Goal: Book appointment/travel/reservation

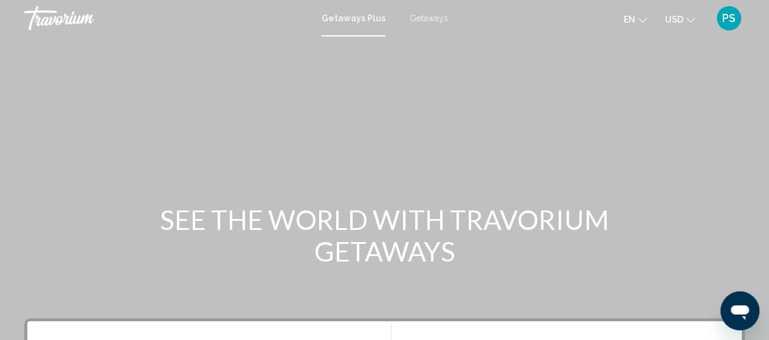
click at [723, 12] on span "PS" at bounding box center [728, 18] width 13 height 12
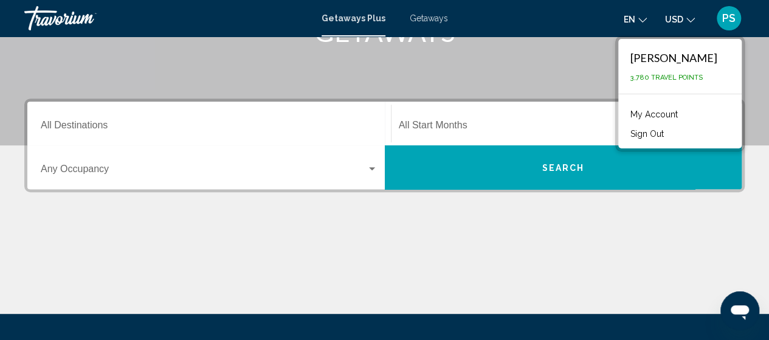
scroll to position [243, 0]
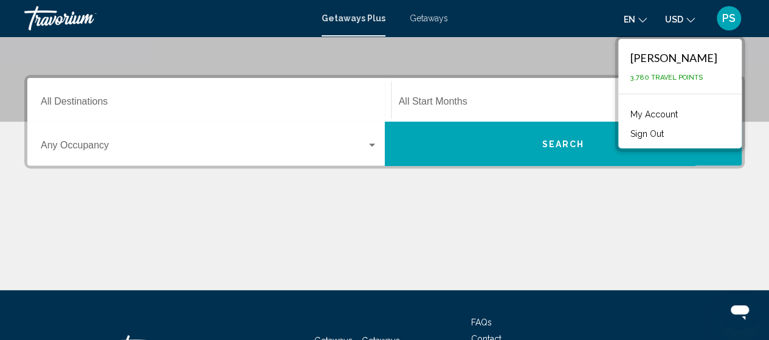
click at [134, 97] on div "Destination All Destinations" at bounding box center [209, 100] width 337 height 38
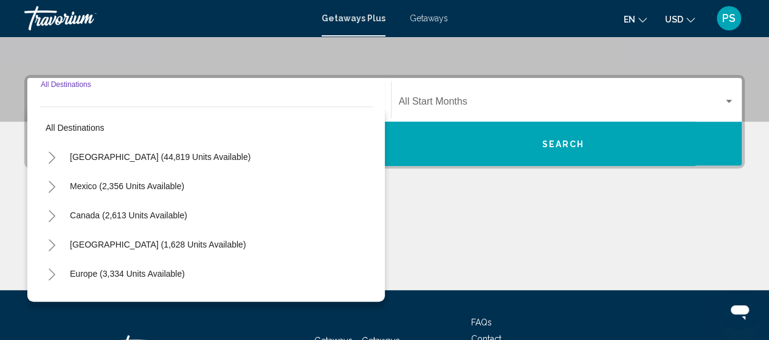
scroll to position [278, 0]
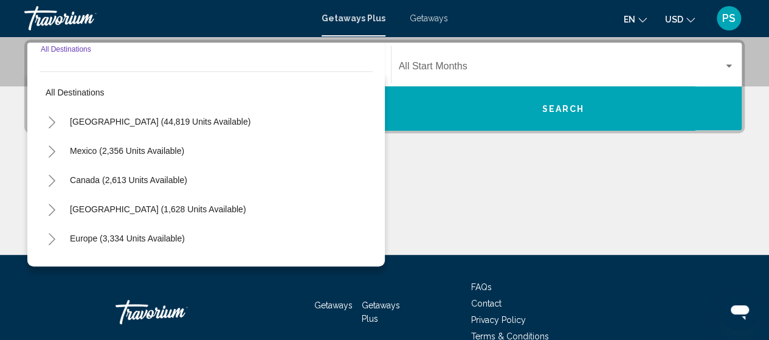
click at [442, 170] on div "Main content" at bounding box center [384, 208] width 720 height 91
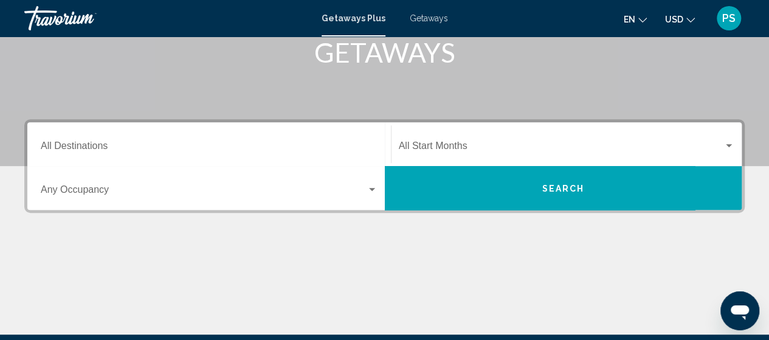
scroll to position [157, 0]
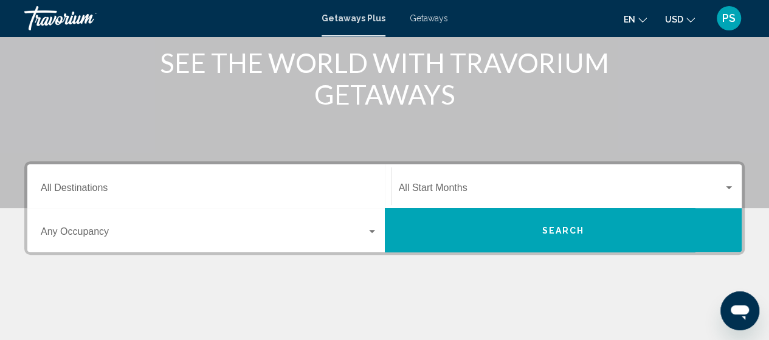
click at [420, 19] on span "Getaways" at bounding box center [429, 18] width 38 height 10
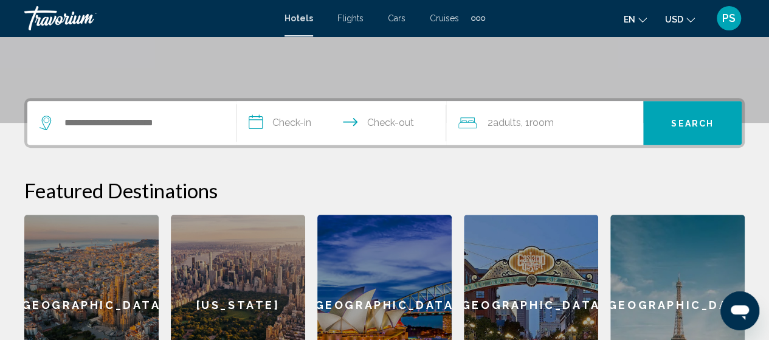
scroll to position [233, 0]
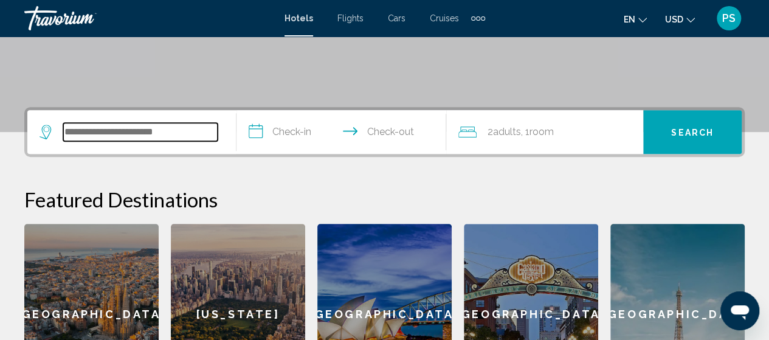
click at [112, 132] on input "Search widget" at bounding box center [140, 132] width 154 height 18
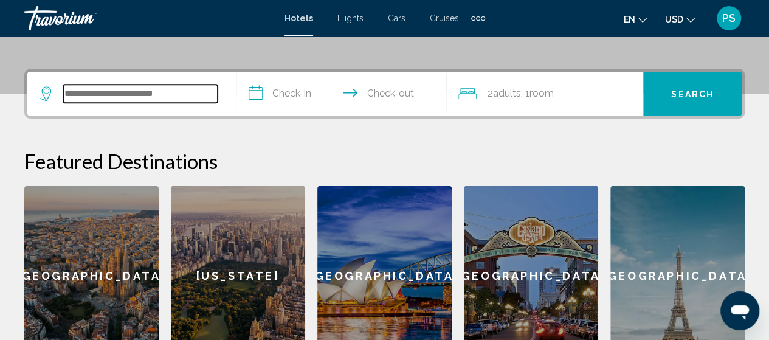
scroll to position [300, 0]
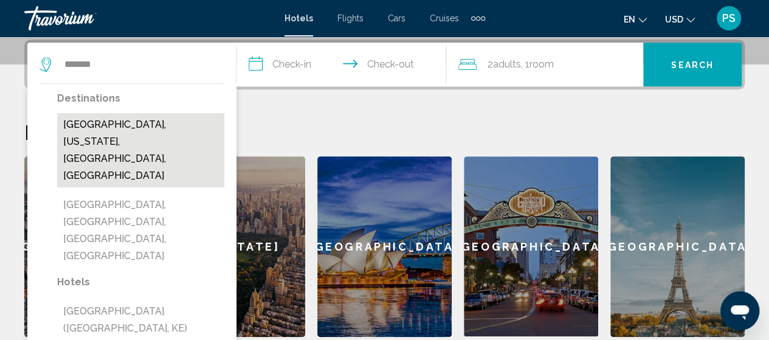
click at [151, 128] on button "Ashville, Ohio, OH, United States" at bounding box center [140, 150] width 167 height 74
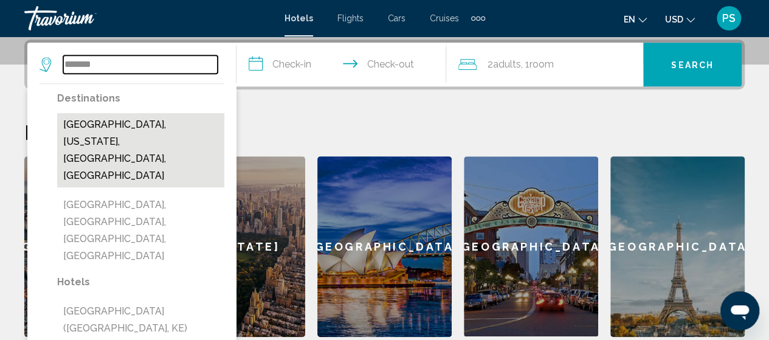
type input "**********"
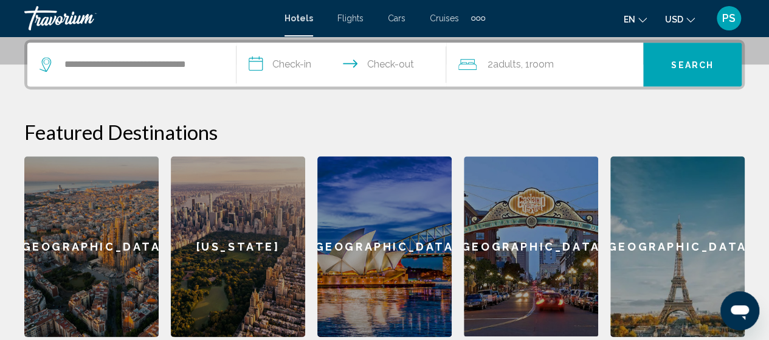
click at [267, 64] on input "**********" at bounding box center [343, 66] width 214 height 47
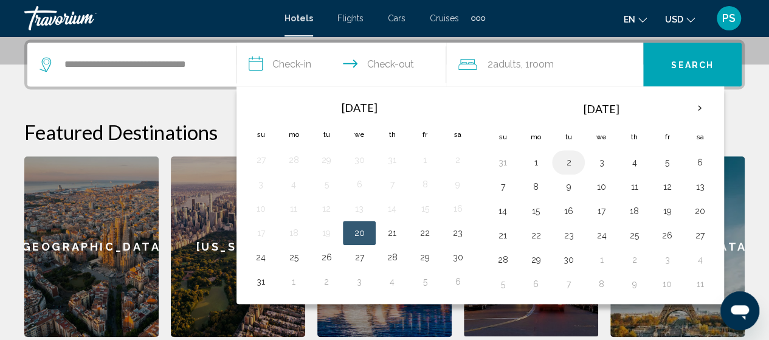
click at [571, 167] on button "2" at bounding box center [567, 162] width 19 height 17
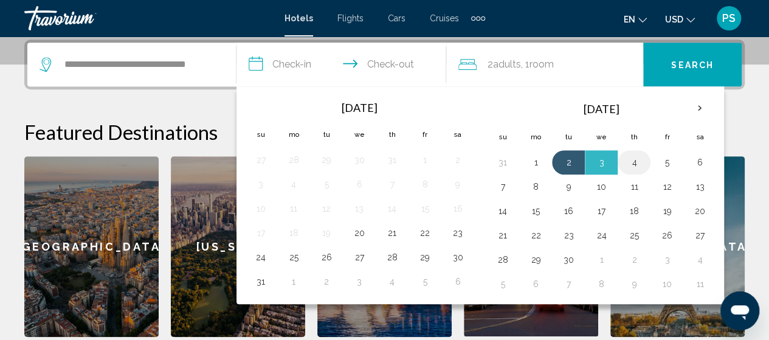
click at [640, 156] on td "4" at bounding box center [633, 162] width 33 height 24
click at [635, 161] on button "4" at bounding box center [633, 162] width 19 height 17
type input "**********"
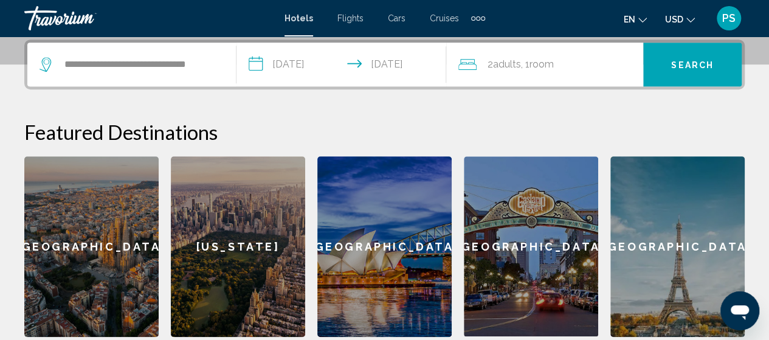
click at [666, 61] on button "Search" at bounding box center [692, 65] width 98 height 44
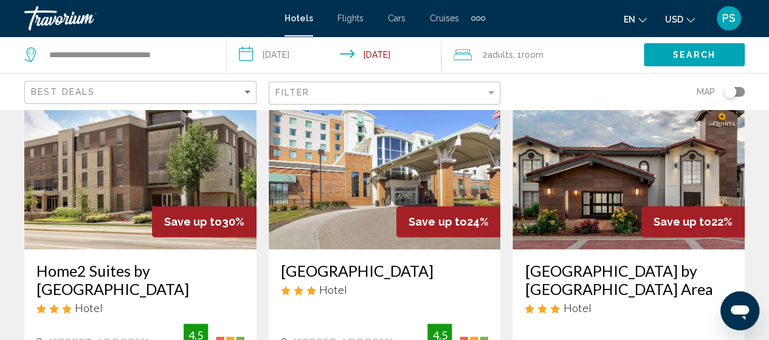
scroll to position [61, 0]
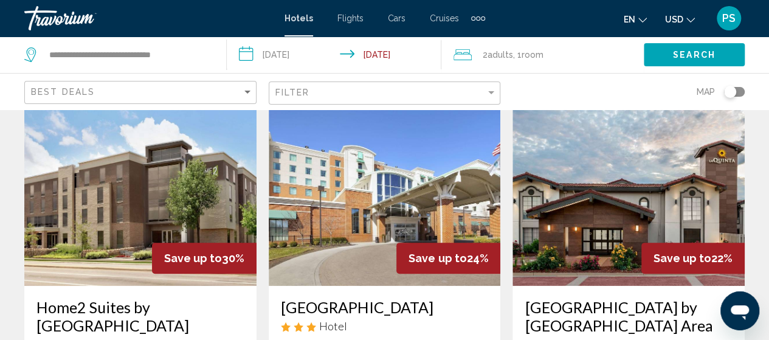
click at [730, 21] on span "PS" at bounding box center [728, 18] width 13 height 12
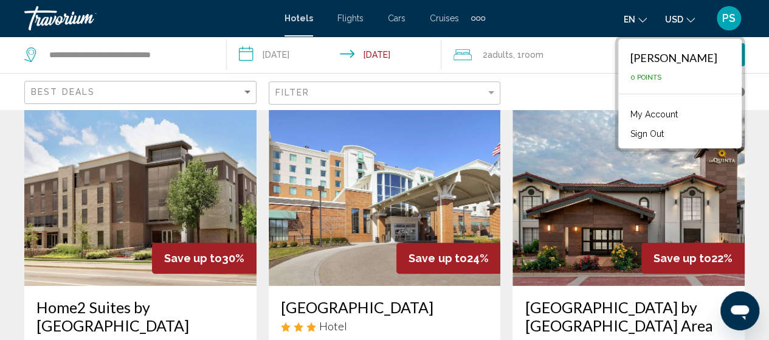
click at [726, 15] on span "PS" at bounding box center [728, 18] width 13 height 12
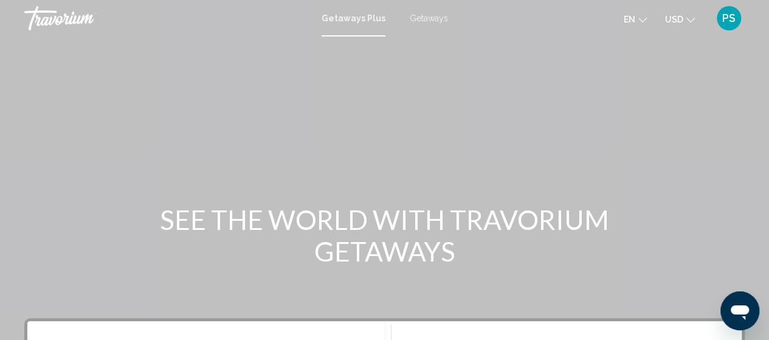
click at [443, 12] on div "Getaways Plus Getaways en English Español Français Italiano Português русский U…" at bounding box center [384, 18] width 769 height 26
click at [440, 17] on span "Getaways" at bounding box center [429, 18] width 38 height 10
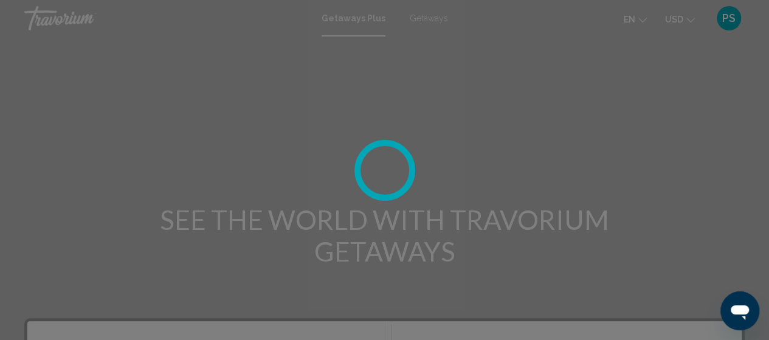
click at [439, 18] on div at bounding box center [384, 170] width 769 height 340
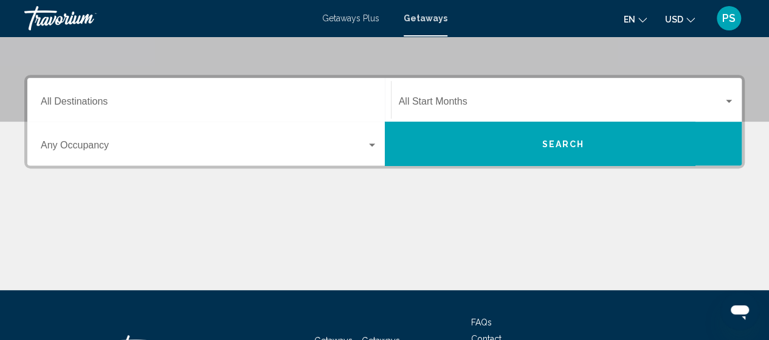
click at [87, 99] on input "Destination All Destinations" at bounding box center [209, 103] width 337 height 11
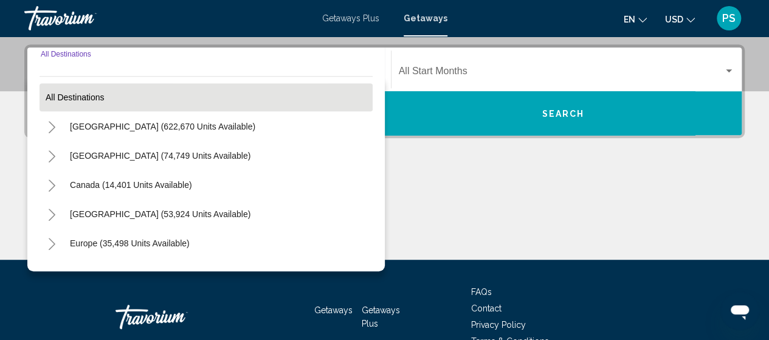
scroll to position [278, 0]
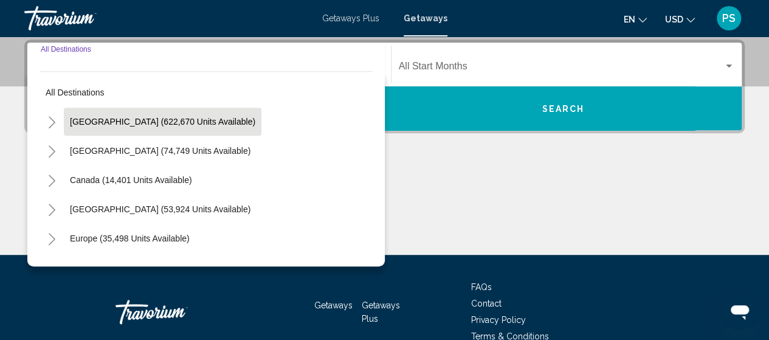
click at [82, 121] on span "[GEOGRAPHIC_DATA] (622,670 units available)" at bounding box center [162, 122] width 185 height 10
type input "**********"
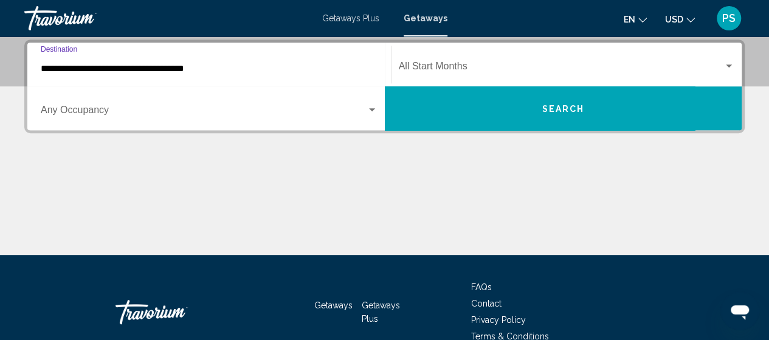
click at [467, 67] on span "Search widget" at bounding box center [561, 68] width 325 height 11
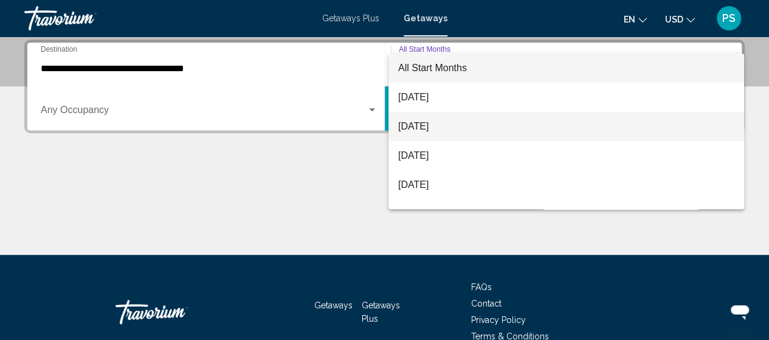
click at [427, 128] on span "[DATE]" at bounding box center [566, 126] width 336 height 29
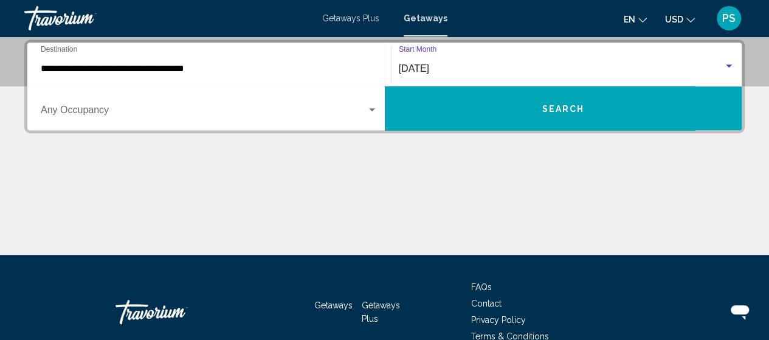
click at [479, 117] on button "Search" at bounding box center [563, 108] width 357 height 44
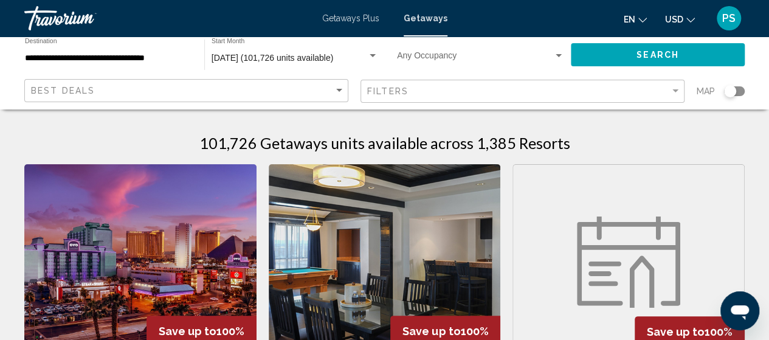
click at [455, 54] on span "Search widget" at bounding box center [475, 58] width 156 height 10
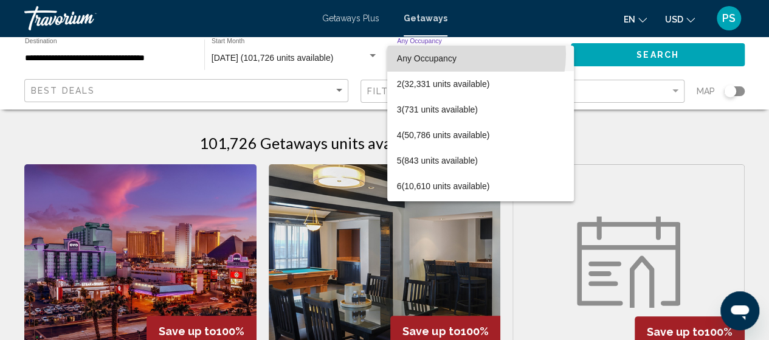
click at [455, 54] on span "Any Occupancy" at bounding box center [427, 58] width 60 height 10
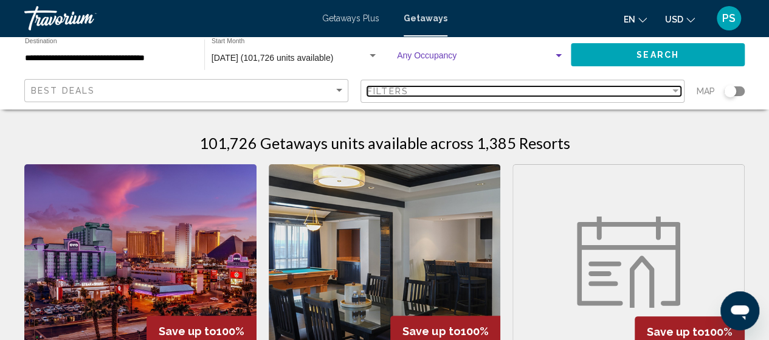
click at [393, 88] on span "Filters" at bounding box center [387, 91] width 41 height 10
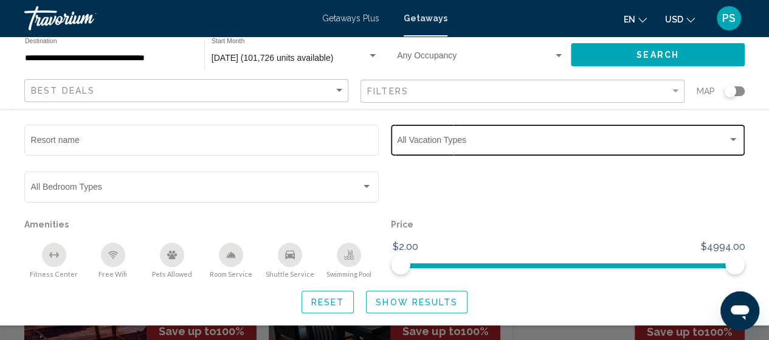
click at [426, 142] on span "Search widget" at bounding box center [562, 142] width 331 height 10
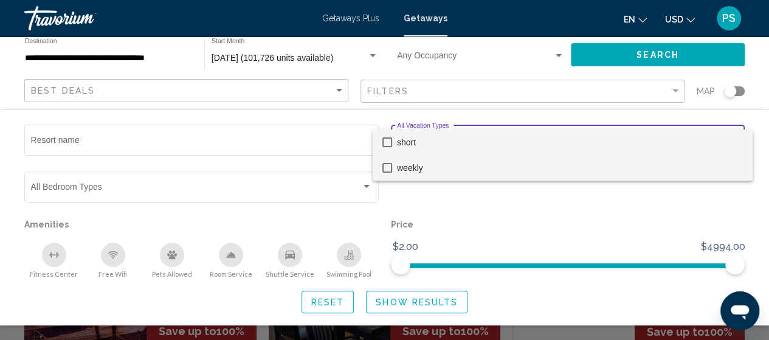
click at [424, 162] on span "weekly" at bounding box center [570, 168] width 346 height 26
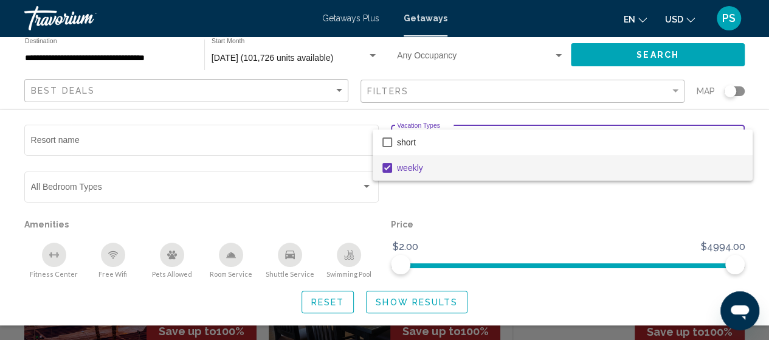
click at [387, 305] on div at bounding box center [384, 170] width 769 height 340
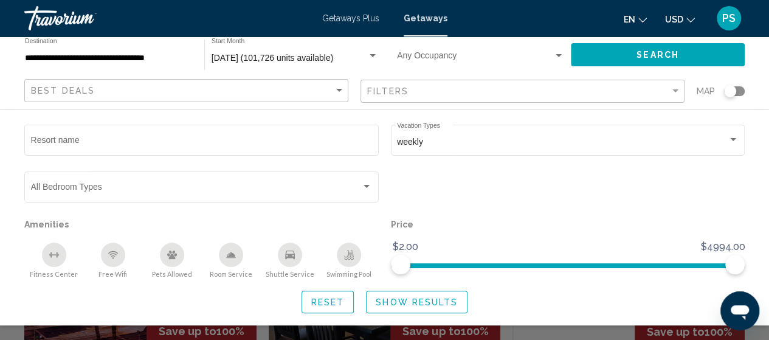
click at [390, 306] on span "Show Results" at bounding box center [417, 302] width 82 height 10
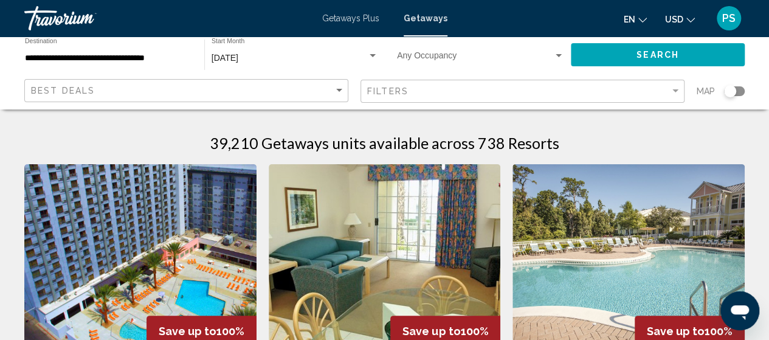
click at [729, 91] on div "Search widget" at bounding box center [730, 91] width 12 height 12
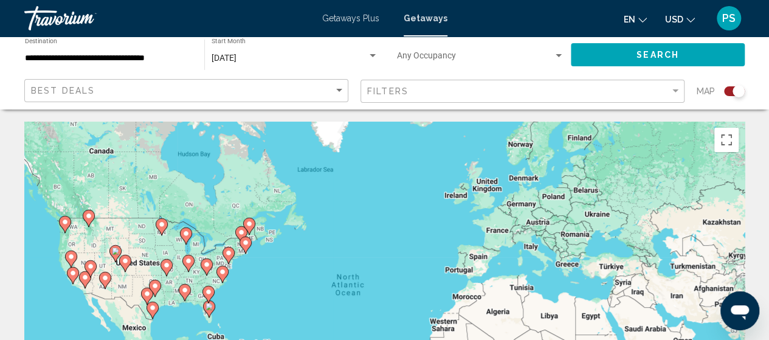
click at [198, 276] on div "To activate drag with keyboard, press Alt + Enter. Once in keyboard drag state,…" at bounding box center [384, 304] width 720 height 365
click at [211, 312] on gmp-advanced-marker "Main content" at bounding box center [209, 309] width 12 height 18
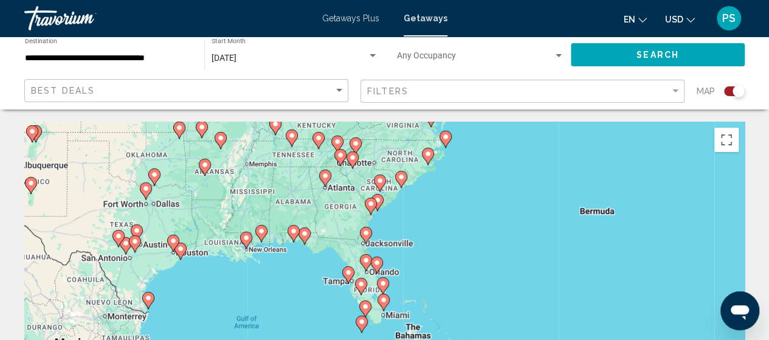
click at [378, 268] on icon "Main content" at bounding box center [376, 265] width 11 height 16
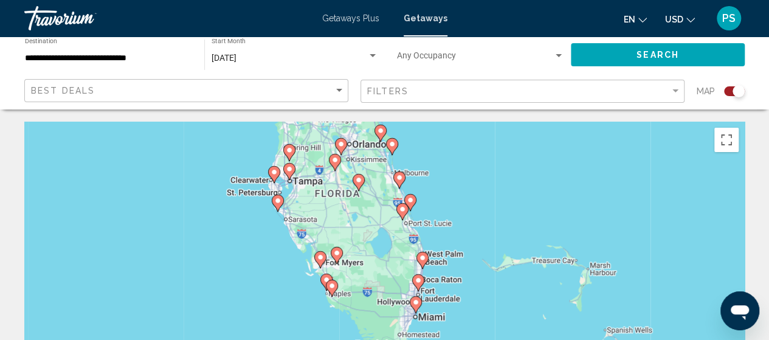
drag, startPoint x: 447, startPoint y: 254, endPoint x: 455, endPoint y: 104, distance: 150.3
click at [400, 187] on gmp-advanced-marker "Main content" at bounding box center [399, 180] width 12 height 18
type input "**********"
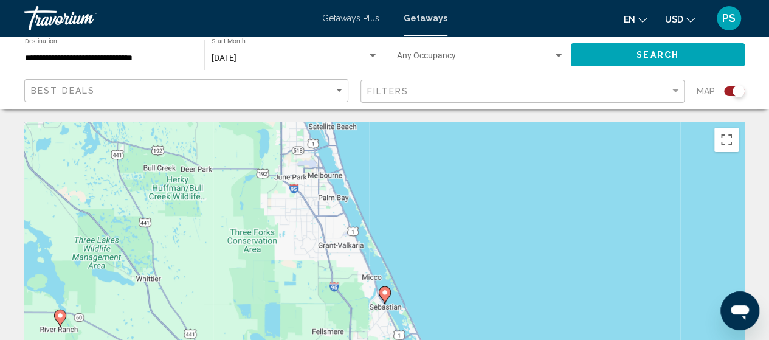
click at [382, 293] on image "Main content" at bounding box center [384, 292] width 7 height 7
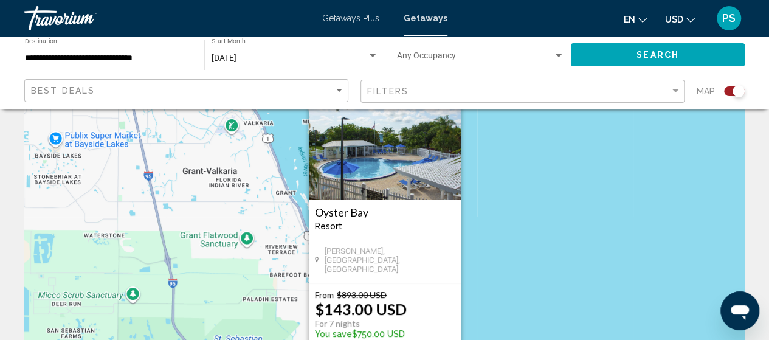
scroll to position [122, 0]
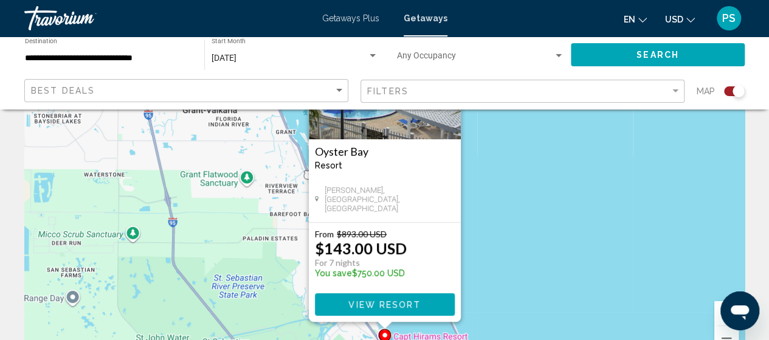
click at [360, 303] on span "View Resort" at bounding box center [384, 305] width 72 height 10
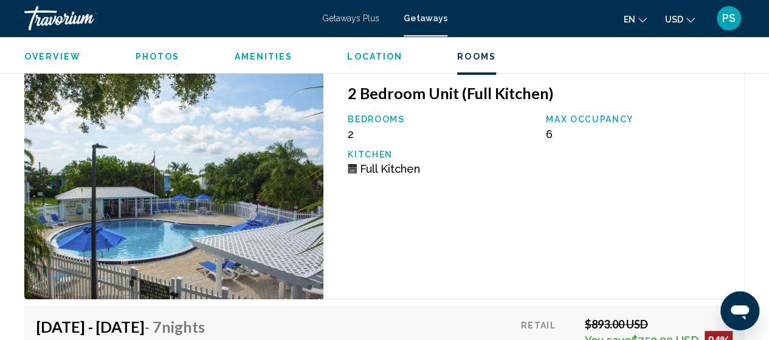
scroll to position [2585, 0]
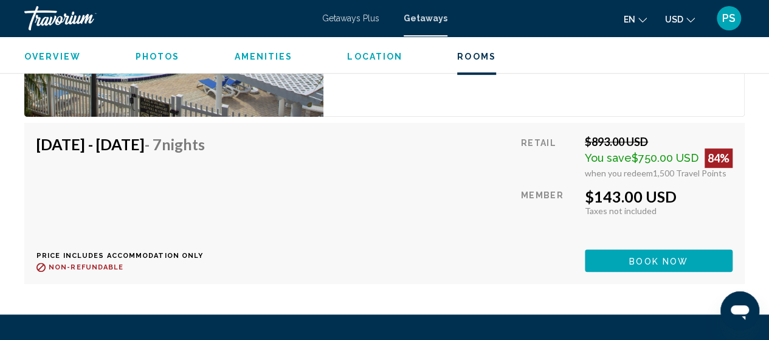
click at [594, 250] on button "Book now" at bounding box center [659, 260] width 148 height 22
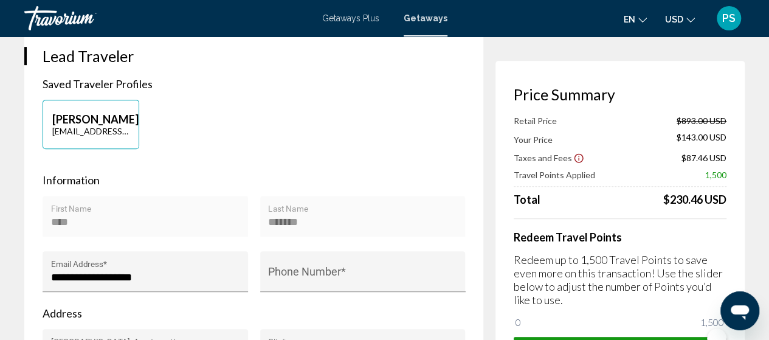
scroll to position [182, 0]
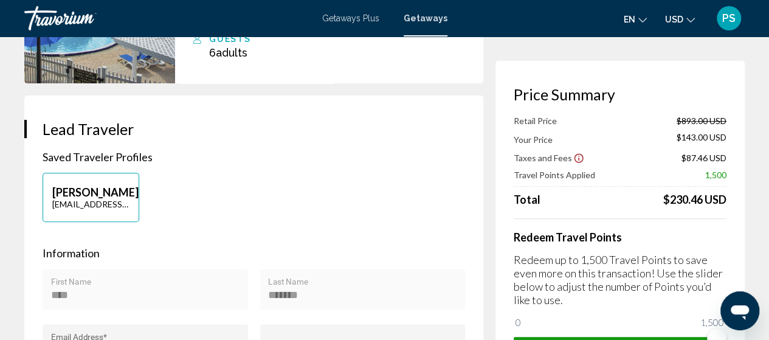
click at [733, 15] on span "PS" at bounding box center [728, 18] width 13 height 12
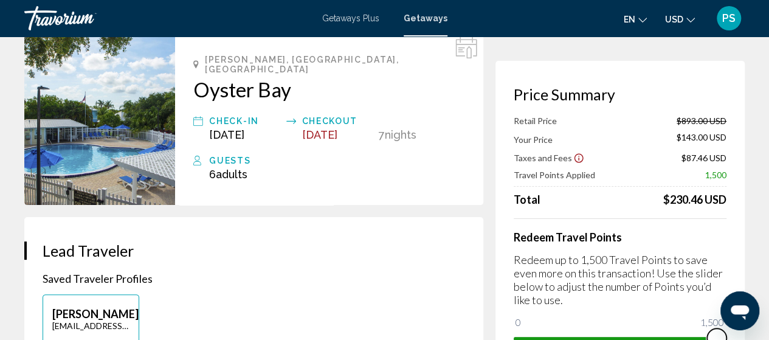
scroll to position [68, 0]
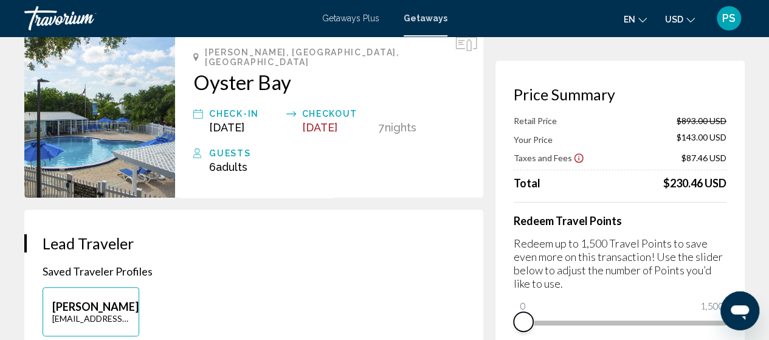
drag, startPoint x: 715, startPoint y: 336, endPoint x: 476, endPoint y: 312, distance: 240.0
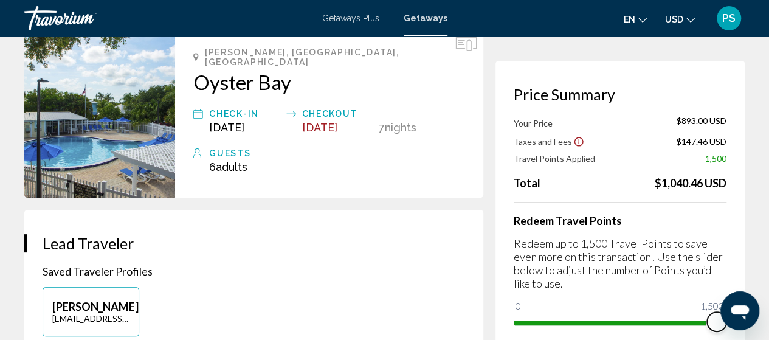
drag, startPoint x: 1243, startPoint y: 597, endPoint x: 758, endPoint y: 314, distance: 561.2
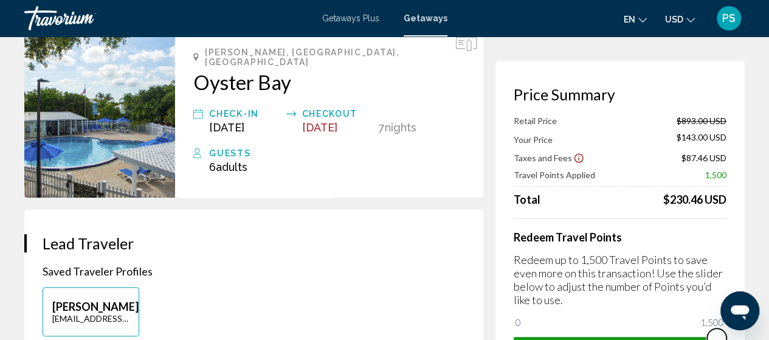
scroll to position [76, 0]
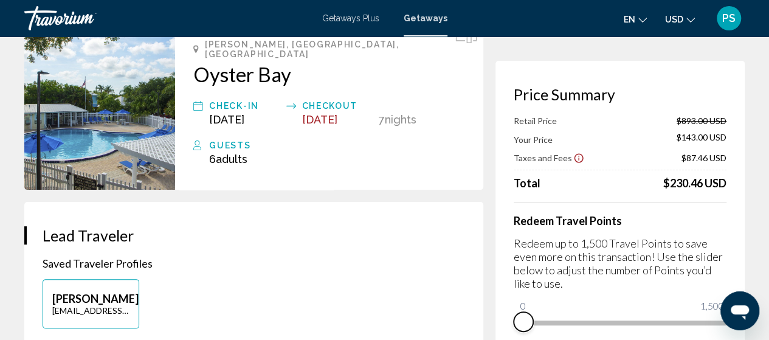
drag, startPoint x: 713, startPoint y: 333, endPoint x: 411, endPoint y: 299, distance: 304.5
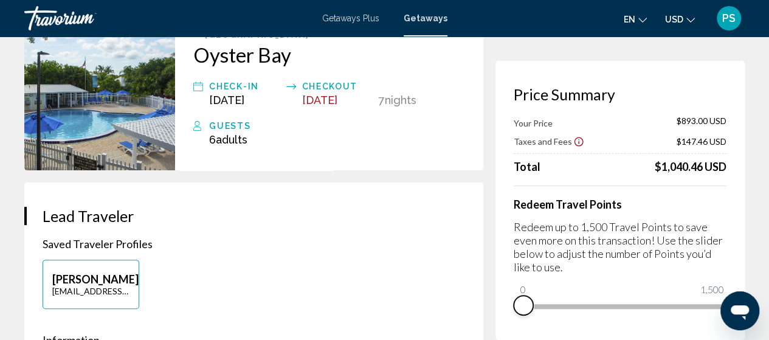
scroll to position [0, 0]
